Goal: Transaction & Acquisition: Book appointment/travel/reservation

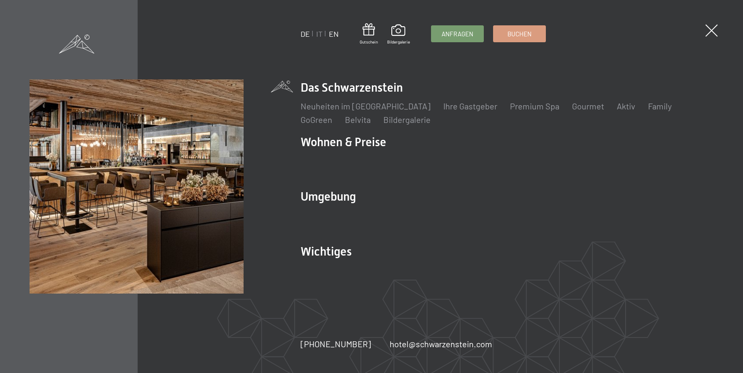
click at [333, 36] on link "EN" at bounding box center [334, 33] width 10 height 9
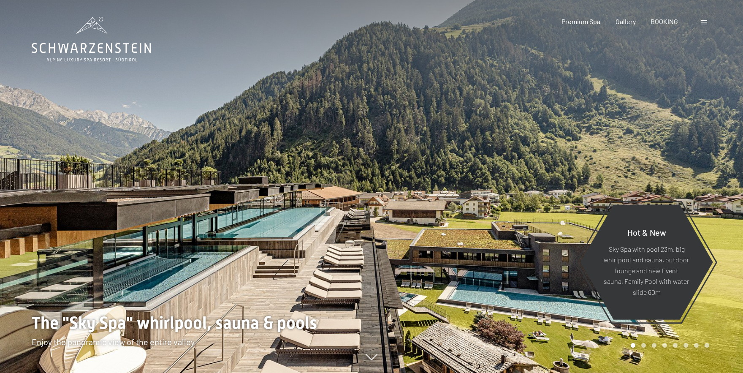
click at [664, 25] on span "BOOKING" at bounding box center [664, 21] width 27 height 8
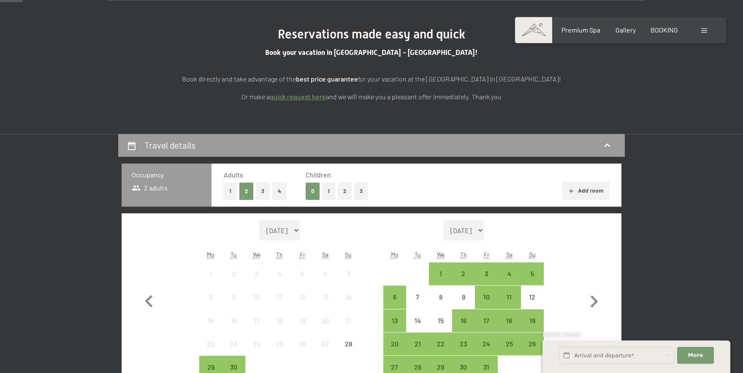
scroll to position [93, 0]
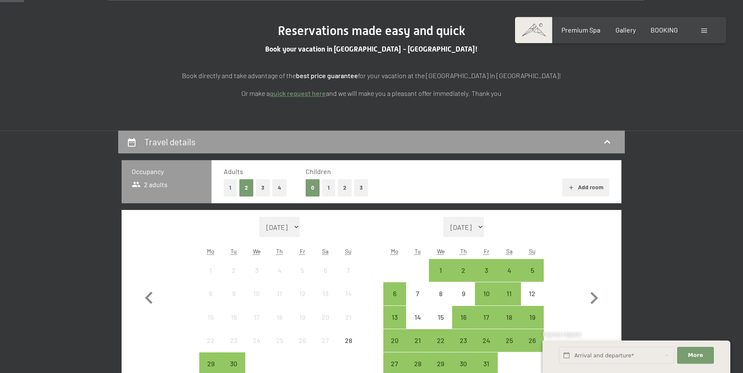
click at [328, 187] on button "1" at bounding box center [328, 187] width 13 height 17
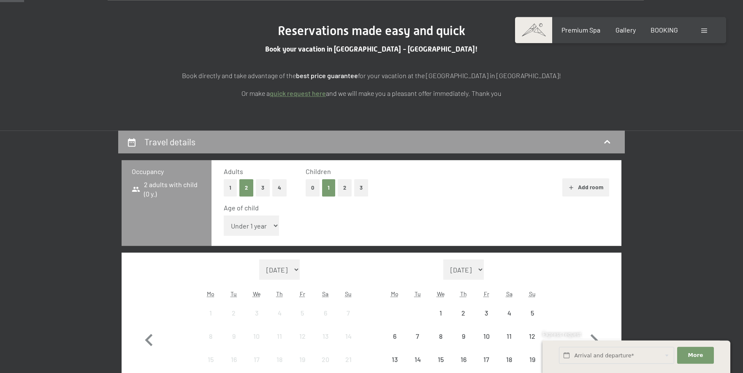
click at [224, 215] on select "Under 1 year 1 year 2 years 3 years 4 years 5 years 6 years 7 years 8 years 9 y…" at bounding box center [251, 225] width 55 height 20
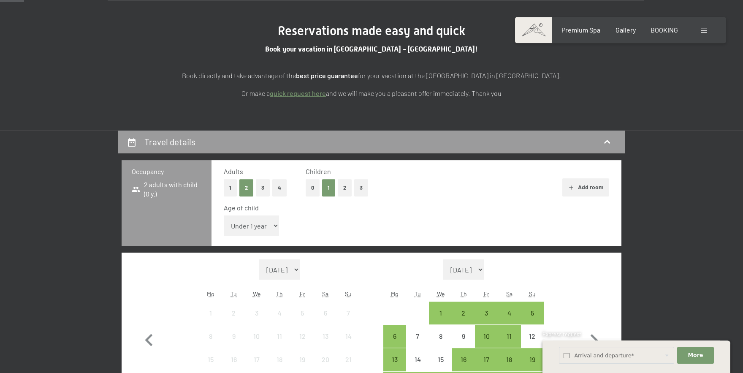
select select "17"
click option "17 years" at bounding box center [0, 0] width 0 height 0
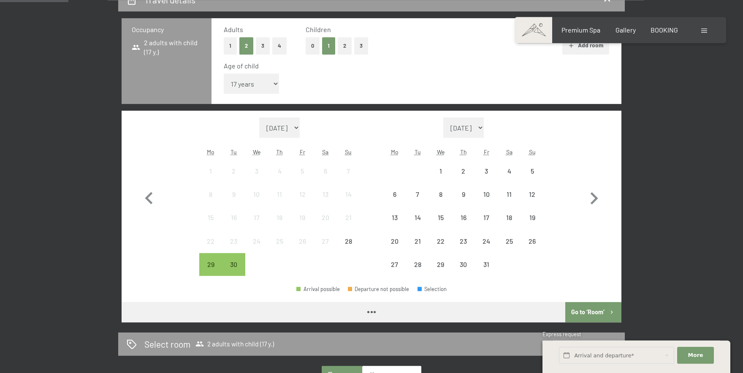
scroll to position [275, 0]
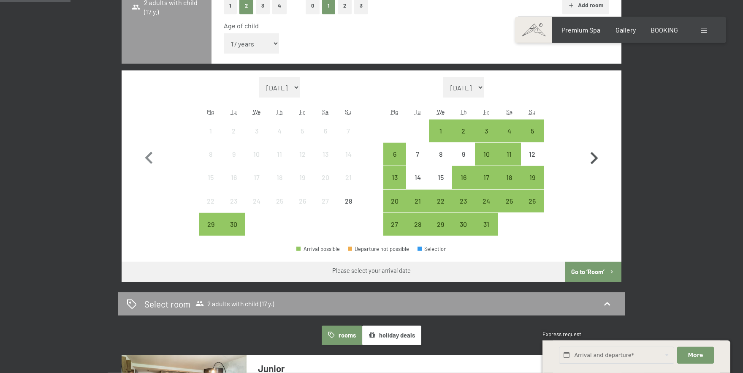
click at [593, 161] on icon "button" at bounding box center [595, 158] width 8 height 12
select select "[DATE]"
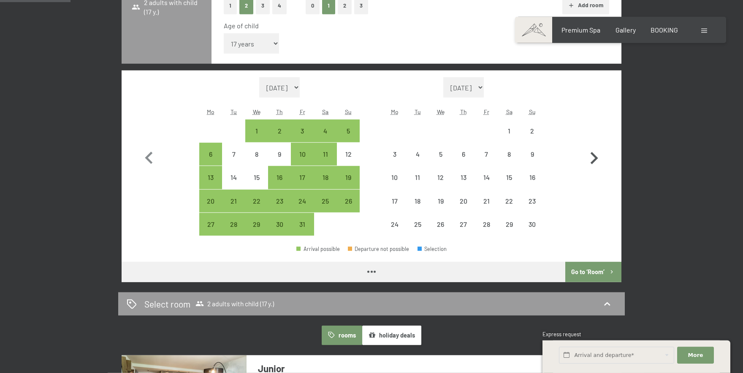
click at [593, 161] on icon "button" at bounding box center [595, 158] width 8 height 12
select select "[DATE]"
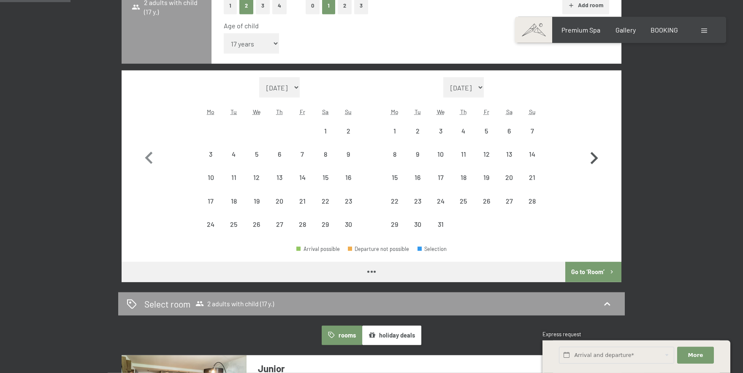
select select "[DATE]"
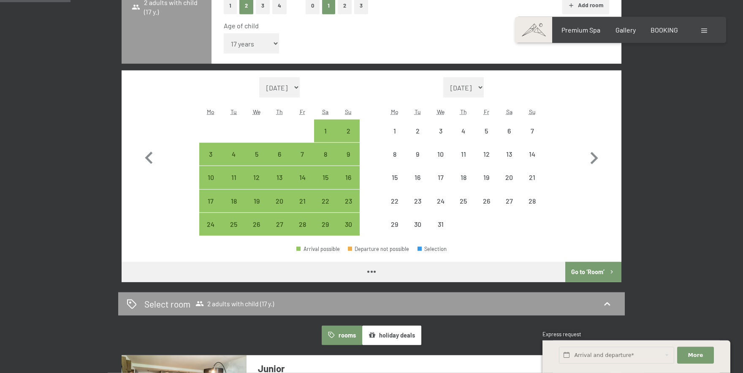
select select "[DATE]"
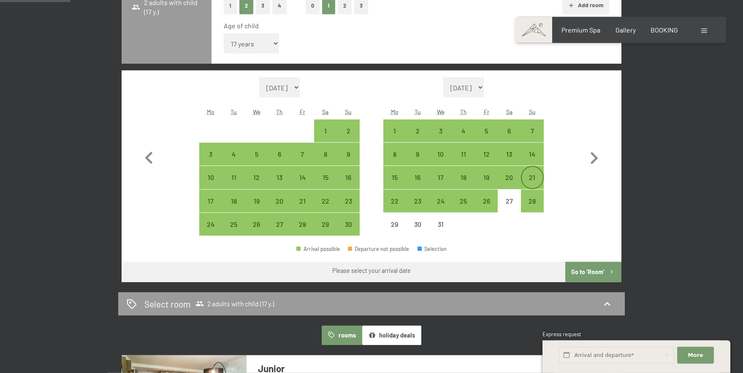
click at [536, 176] on div "21" at bounding box center [532, 184] width 21 height 21
select select "[DATE]"
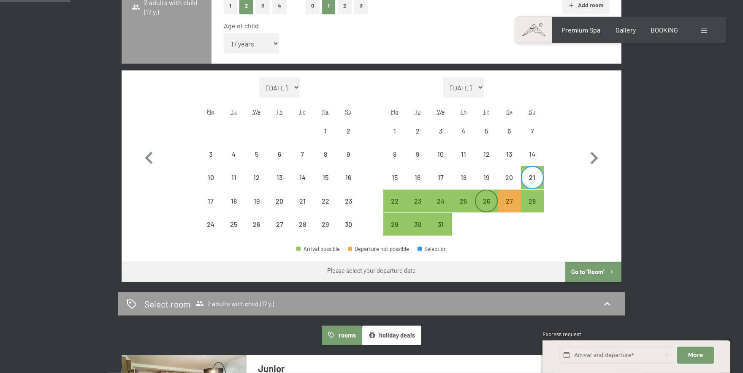
click at [484, 200] on div "26" at bounding box center [486, 208] width 21 height 21
select select "[DATE]"
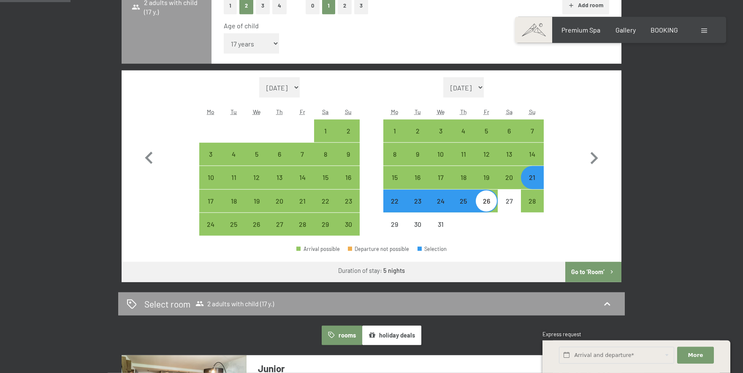
click at [593, 273] on button "Go to ‘Room’" at bounding box center [593, 272] width 56 height 20
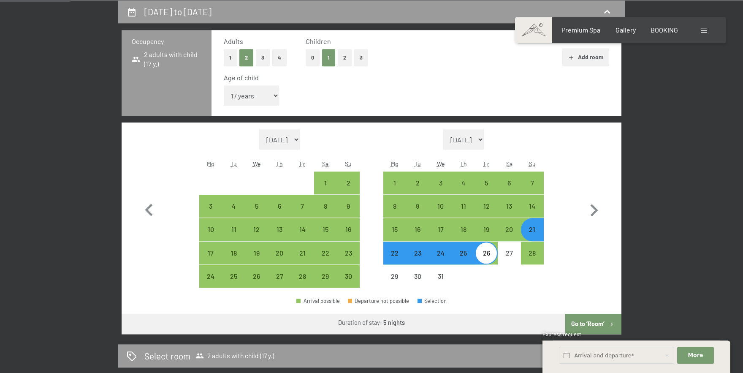
select select "[DATE]"
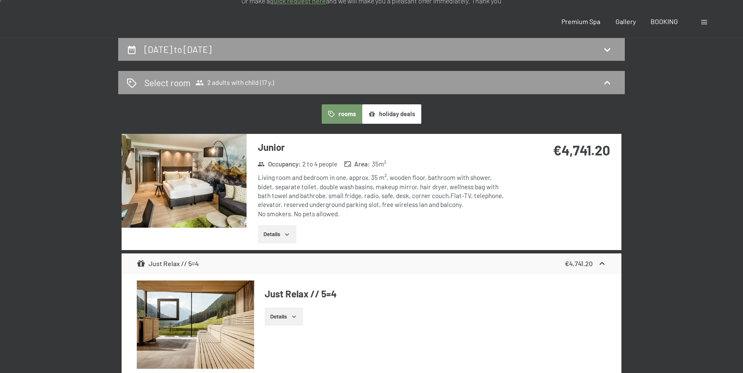
scroll to position [0, 0]
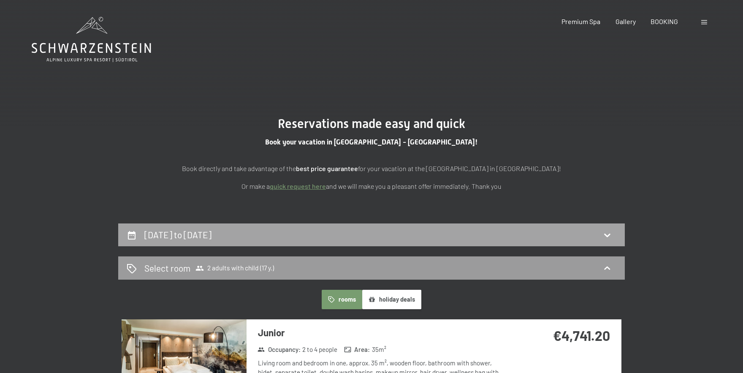
click at [607, 236] on icon at bounding box center [607, 234] width 6 height 3
select select "17"
select select "[DATE]"
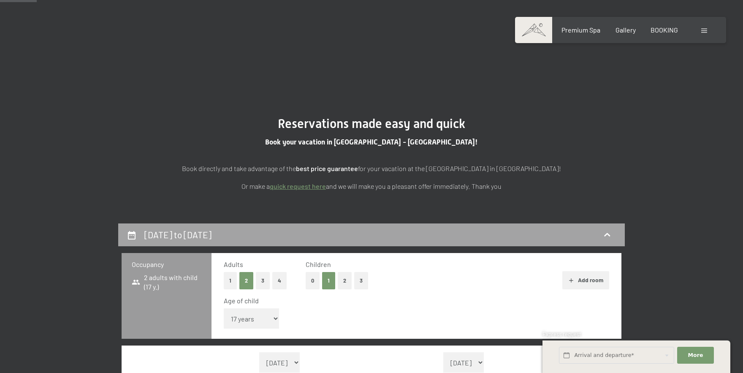
scroll to position [223, 0]
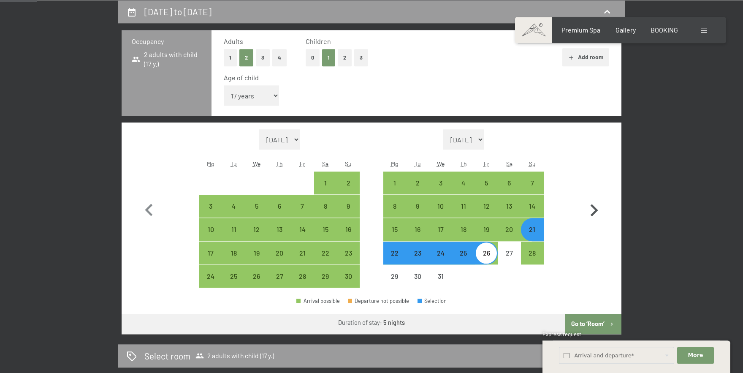
click at [592, 214] on icon "button" at bounding box center [595, 210] width 8 height 12
select select "[DATE]"
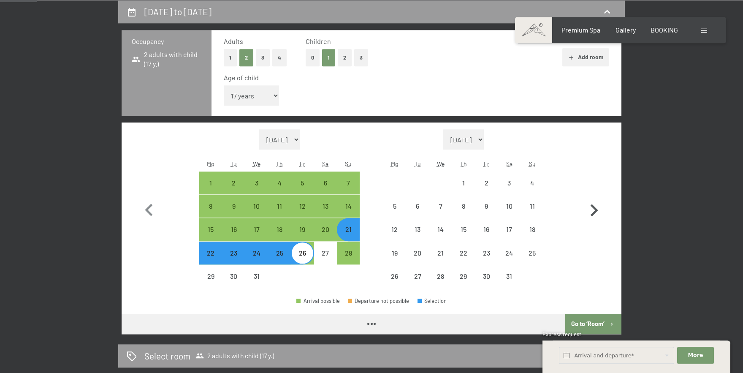
select select "[DATE]"
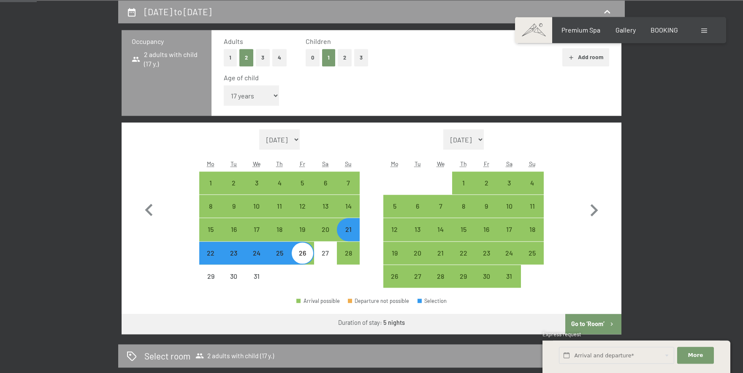
click at [278, 62] on button "4" at bounding box center [279, 57] width 14 height 17
select select "[DATE]"
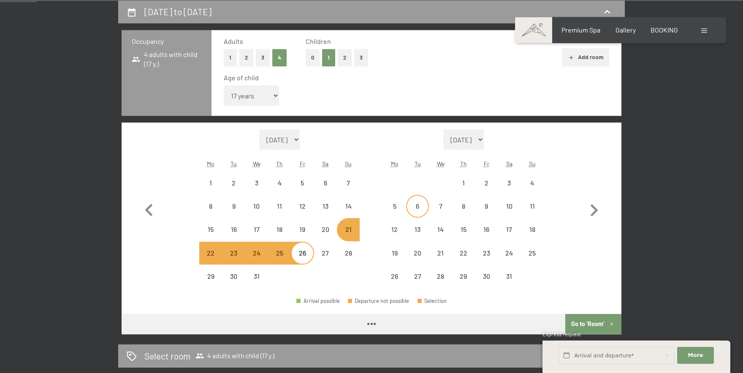
select select "[DATE]"
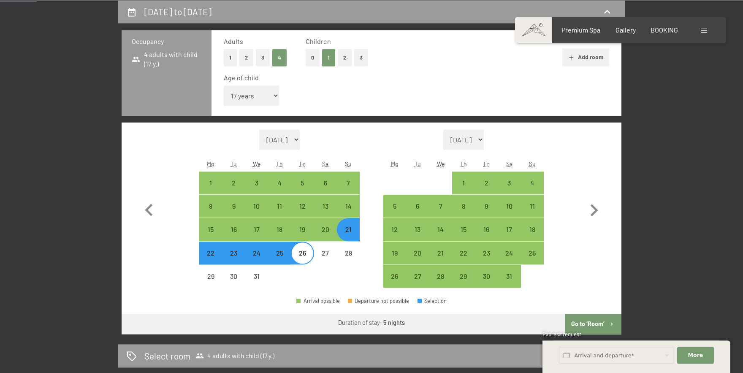
click at [582, 323] on button "Go to ‘Room’" at bounding box center [593, 324] width 56 height 20
select select "[DATE]"
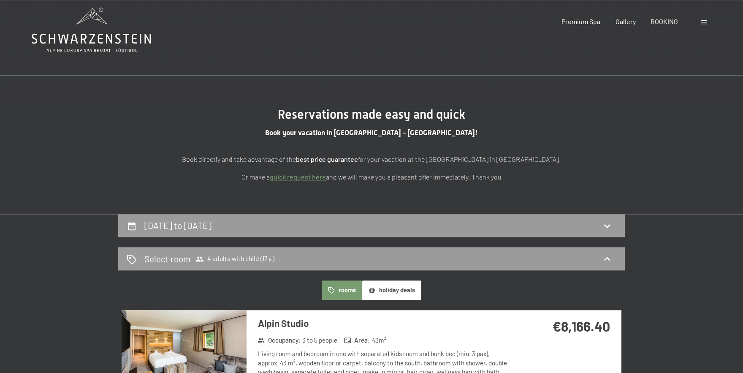
scroll to position [0, 0]
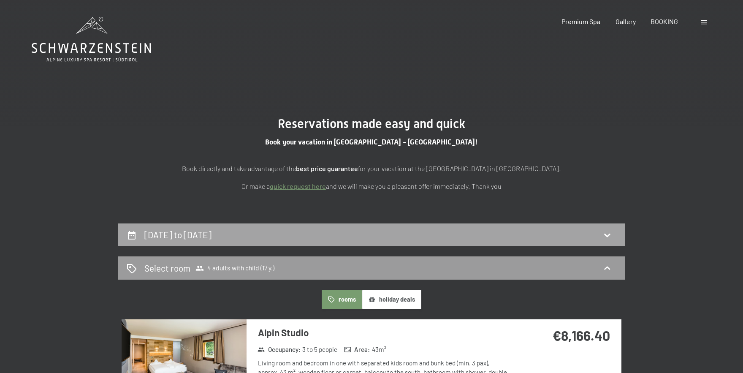
click at [606, 234] on icon at bounding box center [607, 234] width 6 height 3
select select "17"
select select "[DATE]"
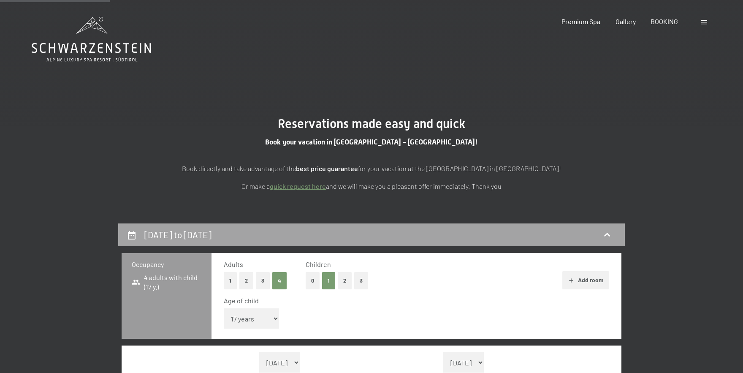
scroll to position [223, 0]
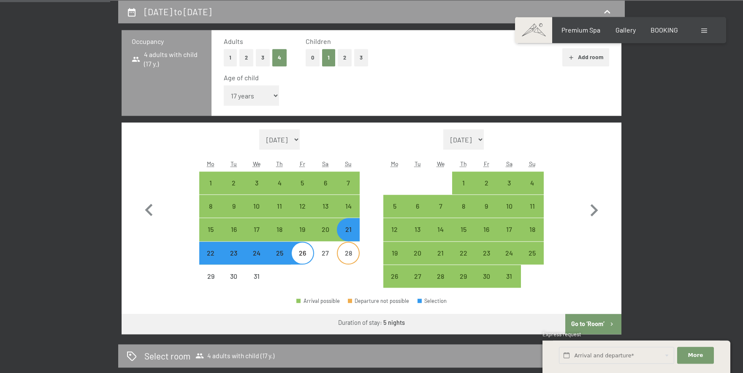
click at [346, 254] on div "28" at bounding box center [348, 260] width 21 height 21
select select "[DATE]"
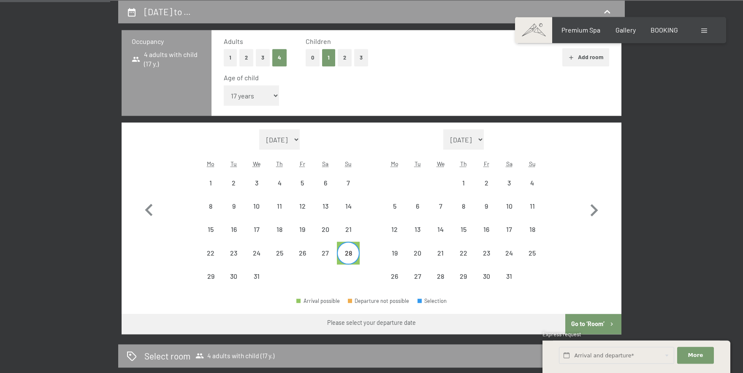
click at [245, 60] on button "2" at bounding box center [246, 57] width 14 height 17
select select "[DATE]"
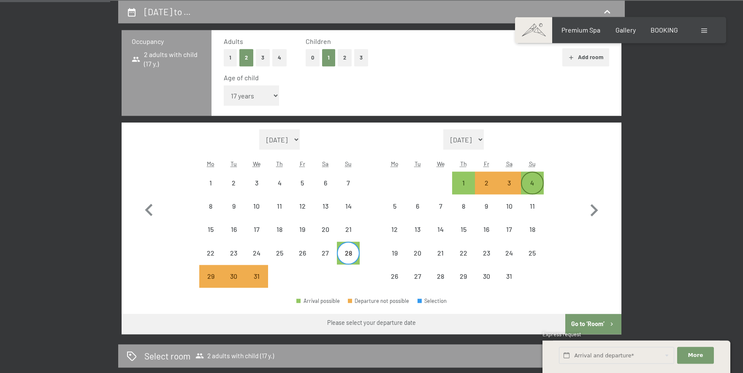
click at [532, 182] on div "4" at bounding box center [532, 189] width 21 height 21
select select "[DATE]"
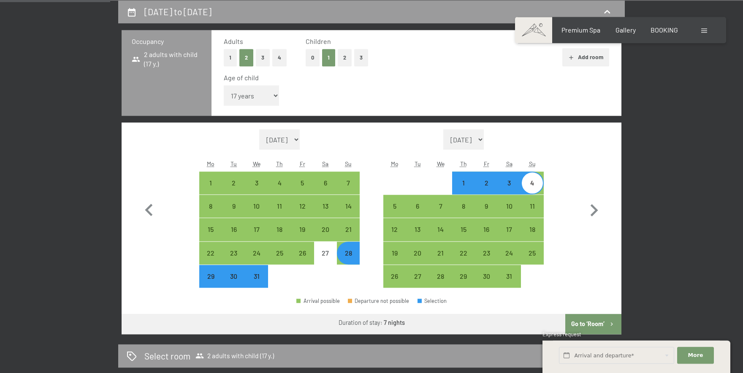
click at [585, 329] on button "Go to ‘Room’" at bounding box center [593, 324] width 56 height 20
select select "[DATE]"
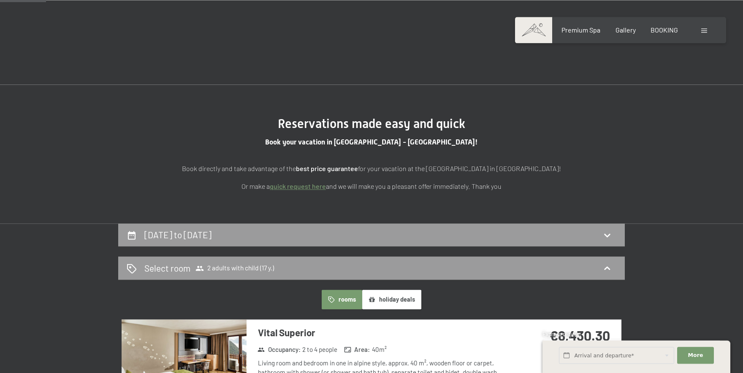
scroll to position [0, 0]
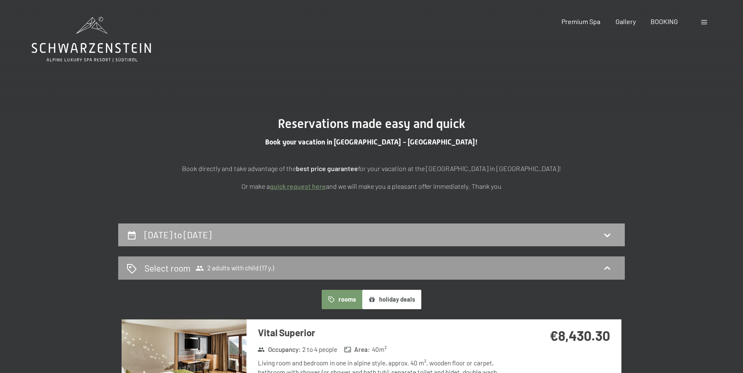
click at [564, 239] on div "[DATE] to [DATE]" at bounding box center [372, 234] width 490 height 12
select select "17"
select select "[DATE]"
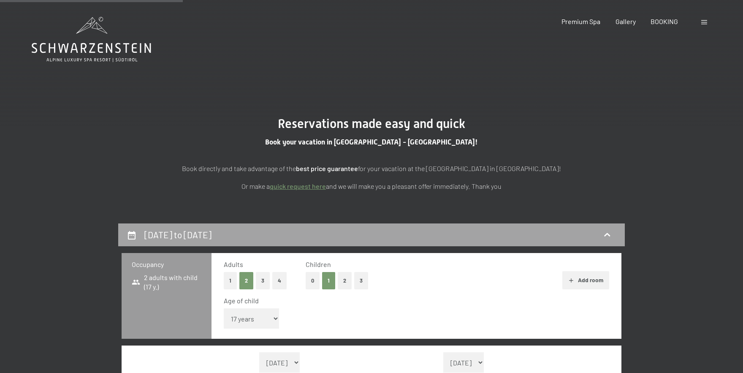
scroll to position [223, 0]
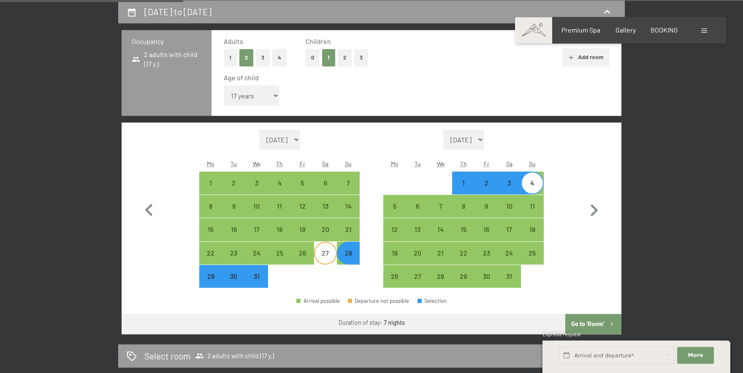
click at [327, 253] on div "27" at bounding box center [325, 260] width 21 height 21
select select "[DATE]"
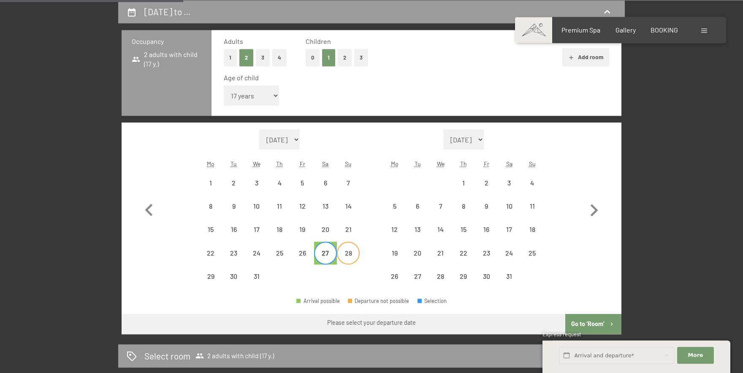
click at [342, 256] on div "28" at bounding box center [348, 260] width 21 height 21
select select "[DATE]"
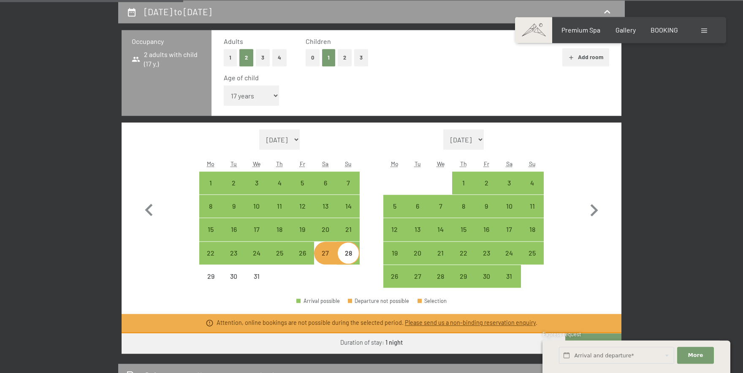
click at [353, 252] on div "28" at bounding box center [348, 260] width 21 height 21
select select "[DATE]"
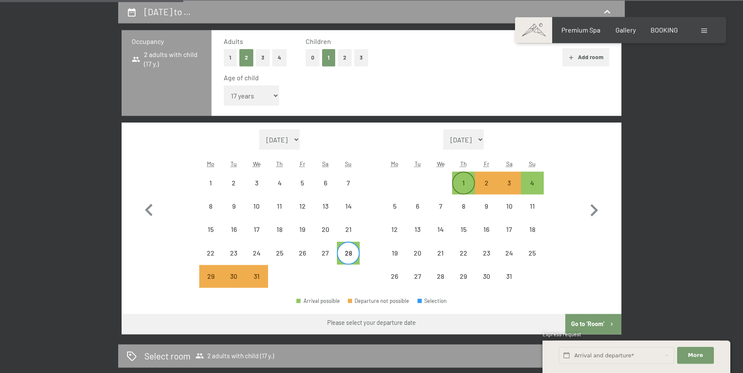
click at [461, 182] on div "1" at bounding box center [463, 189] width 21 height 21
select select "[DATE]"
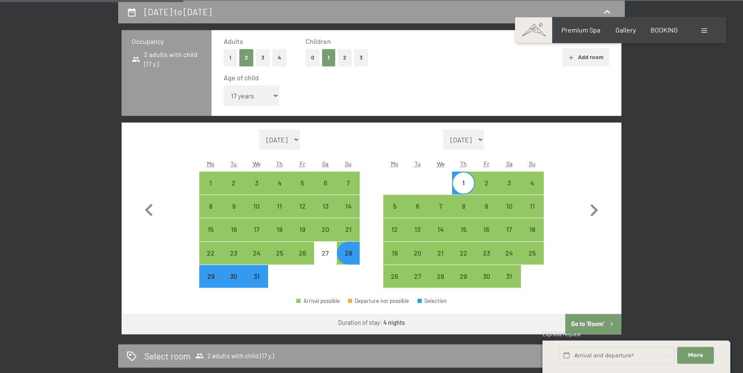
click at [583, 324] on button "Go to ‘Room’" at bounding box center [593, 324] width 56 height 20
select select "[DATE]"
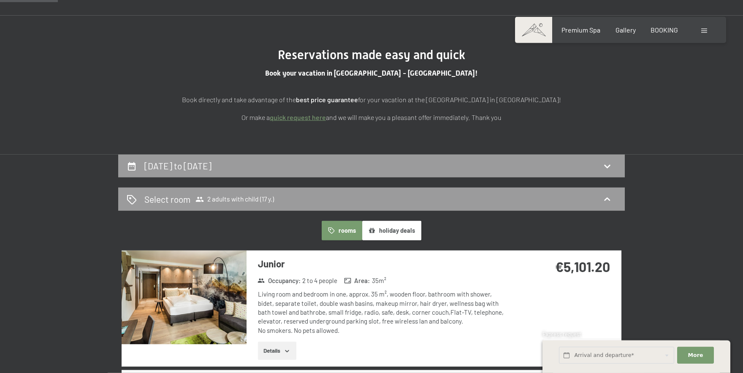
scroll to position [68, 0]
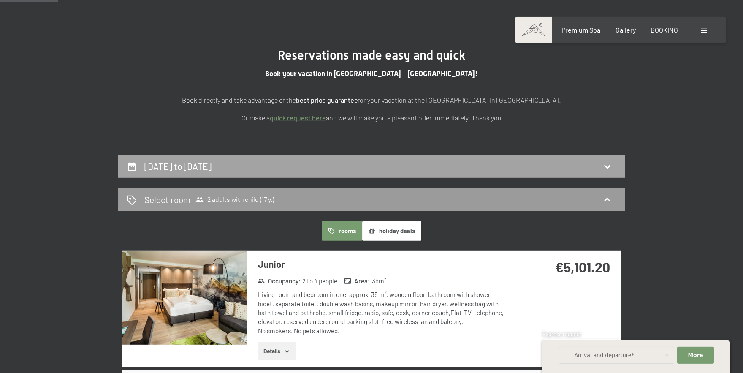
click at [441, 170] on div "[DATE] to [DATE]" at bounding box center [372, 166] width 490 height 12
select select "17"
select select "[DATE]"
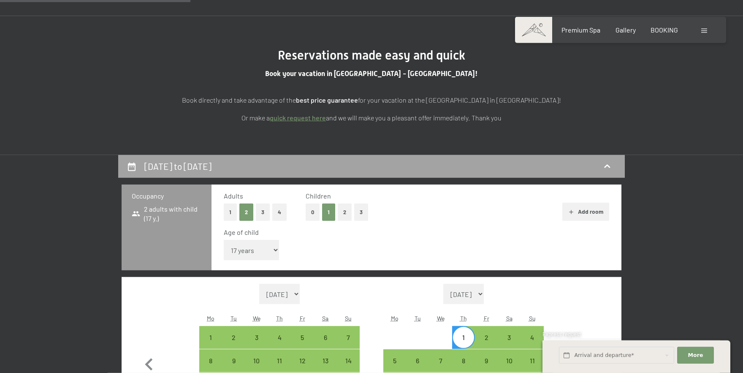
scroll to position [223, 0]
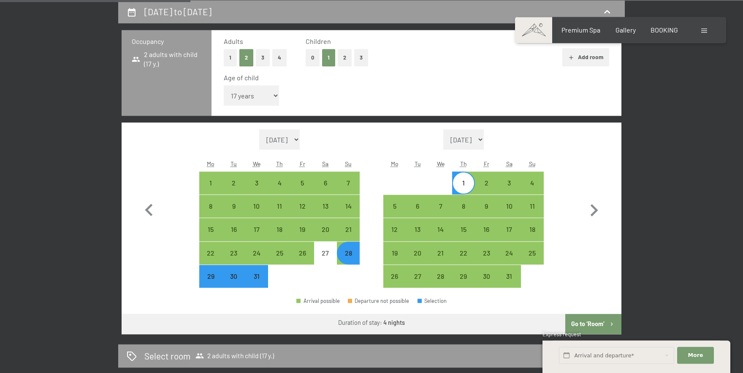
click at [352, 252] on div "28" at bounding box center [348, 260] width 21 height 21
select select "[DATE]"
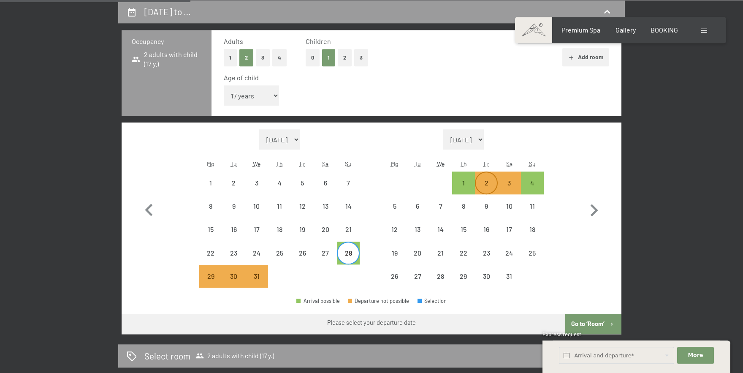
click at [485, 180] on div "2" at bounding box center [486, 189] width 21 height 21
select select "[DATE]"
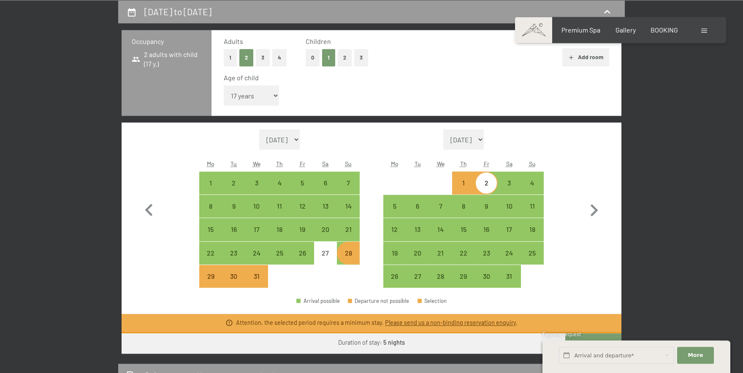
scroll to position [0, 0]
